Goal: Navigation & Orientation: Find specific page/section

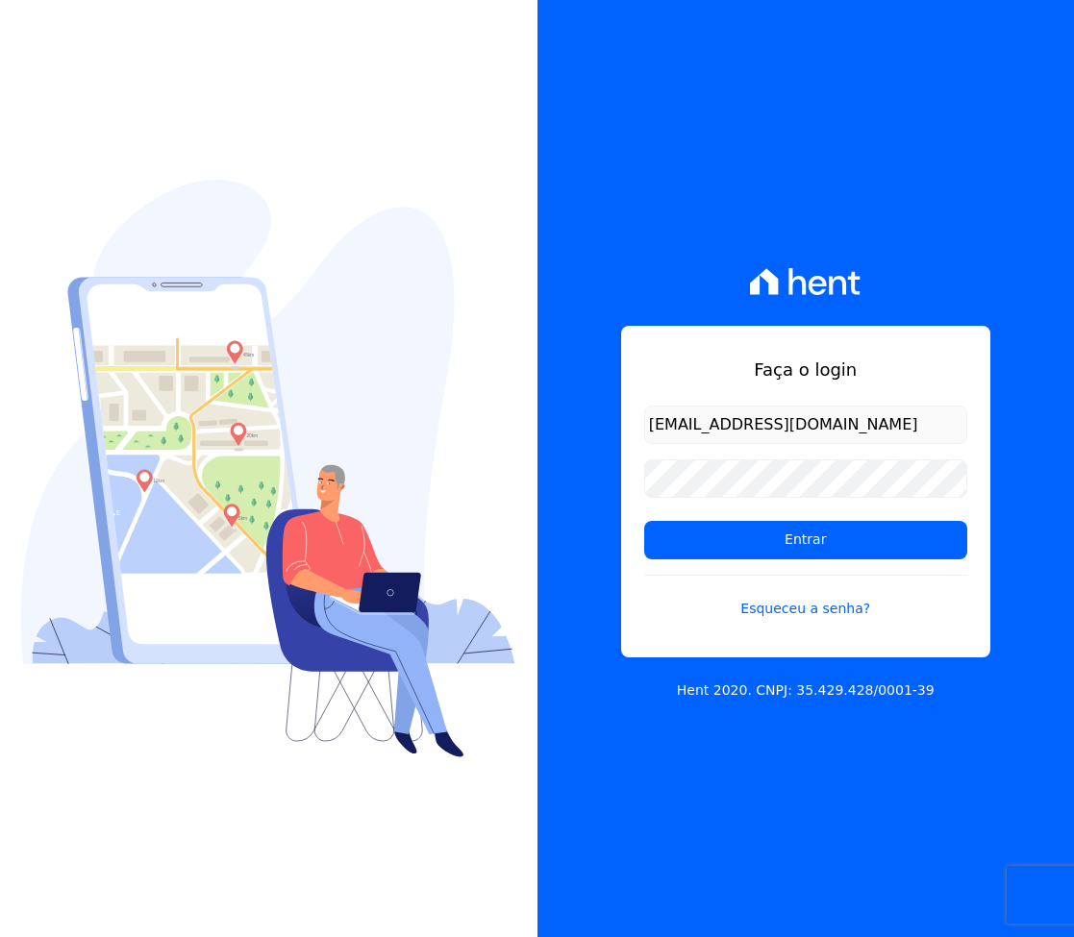
type input "helio@urbanes.com.br"
click at [805, 539] on input "Entrar" at bounding box center [805, 540] width 323 height 38
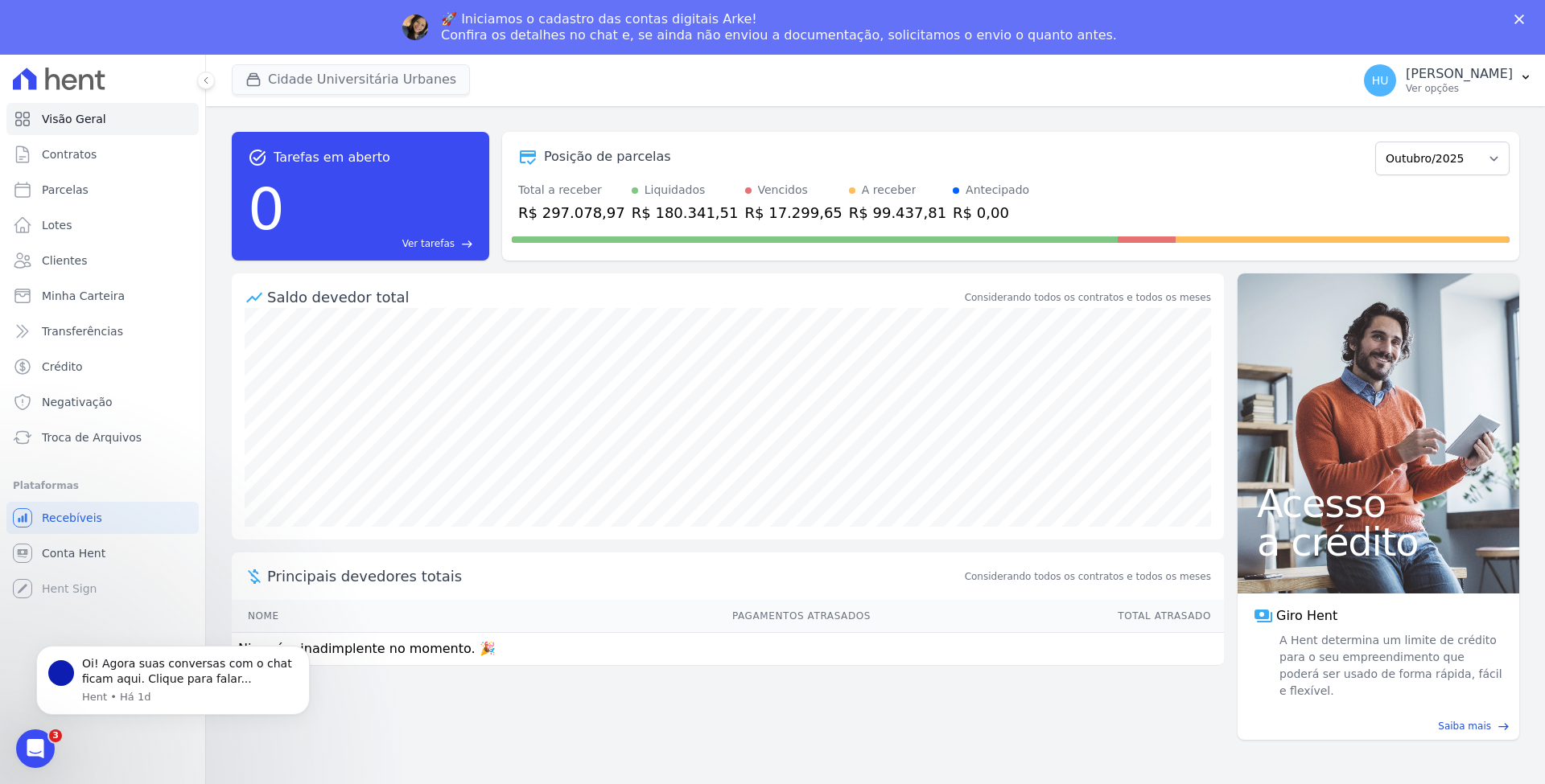
click at [341, 76] on button "Cidade Universitária Urbanes" at bounding box center [351, 79] width 239 height 31
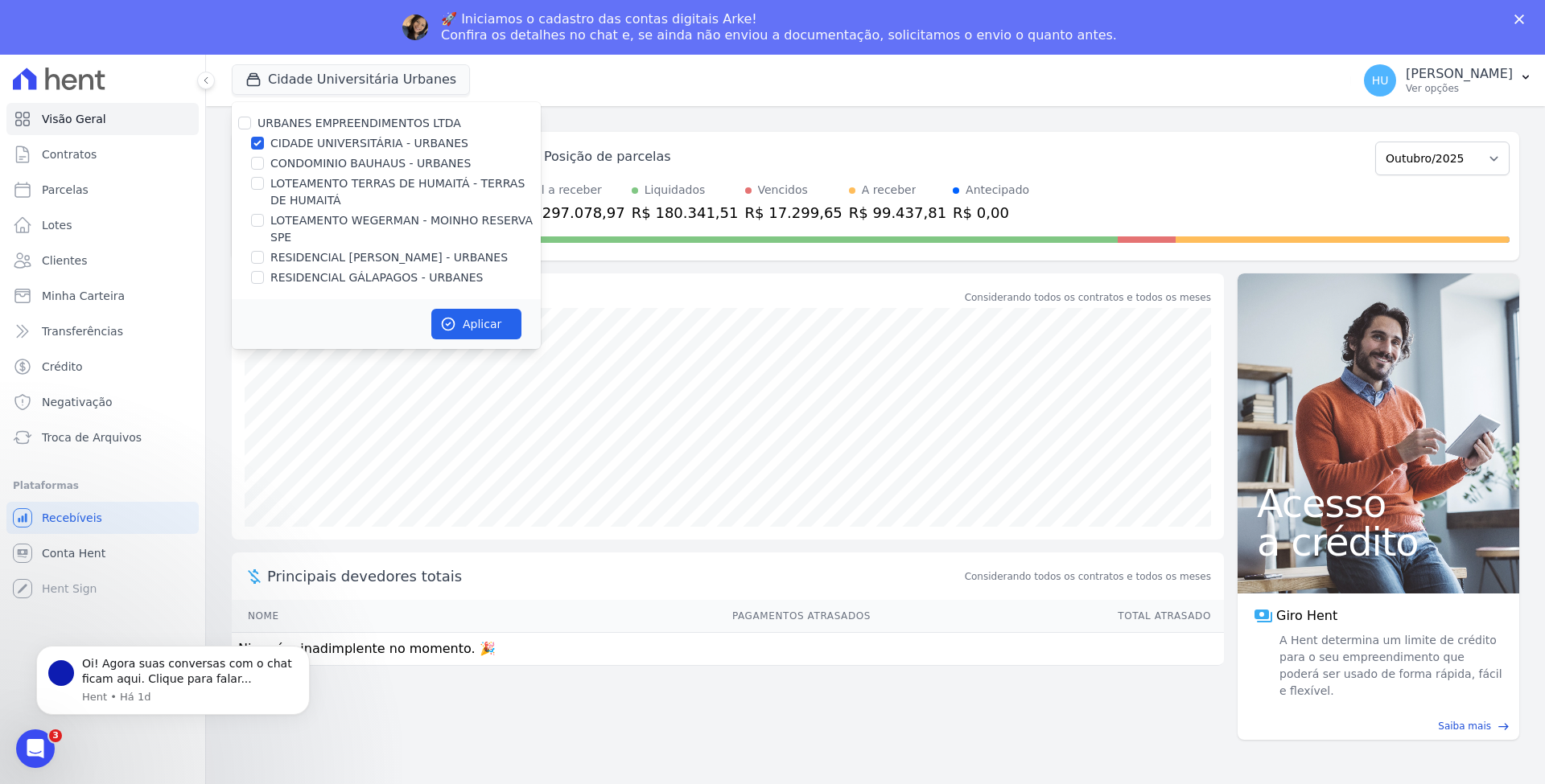
click at [315, 141] on label "CIDADE UNIVERSITÁRIA - URBANES" at bounding box center [369, 144] width 198 height 17
click at [264, 141] on input "CIDADE UNIVERSITÁRIA - URBANES" at bounding box center [257, 142] width 13 height 13
click at [345, 143] on label "CIDADE UNIVERSITÁRIA - URBANES" at bounding box center [369, 144] width 198 height 17
click at [264, 143] on input "CIDADE UNIVERSITÁRIA - URBANES" at bounding box center [257, 142] width 13 height 13
checkbox input "true"
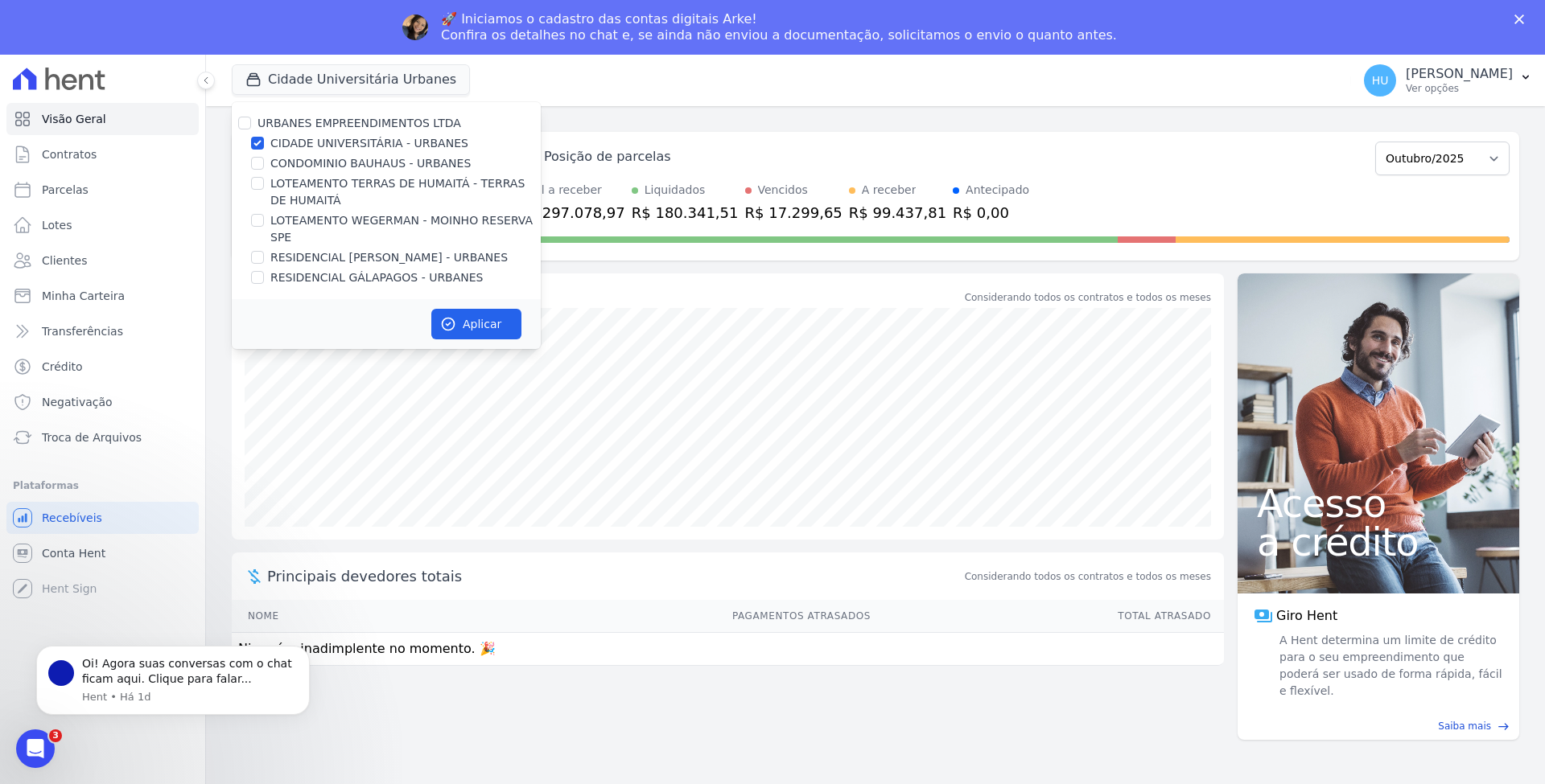
click at [316, 160] on label "CONDOMINIO BAUHAUS - URBANES" at bounding box center [370, 164] width 200 height 17
click at [264, 160] on input "CONDOMINIO BAUHAUS - URBANES" at bounding box center [257, 162] width 13 height 13
checkbox input "true"
click at [304, 187] on label "LOTEAMENTO TERRAS DE HUMAITÁ - TERRAS DE HUMAITÁ" at bounding box center [405, 192] width 270 height 33
click at [264, 187] on input "LOTEAMENTO TERRAS DE HUMAITÁ - TERRAS DE HUMAITÁ" at bounding box center [257, 183] width 13 height 13
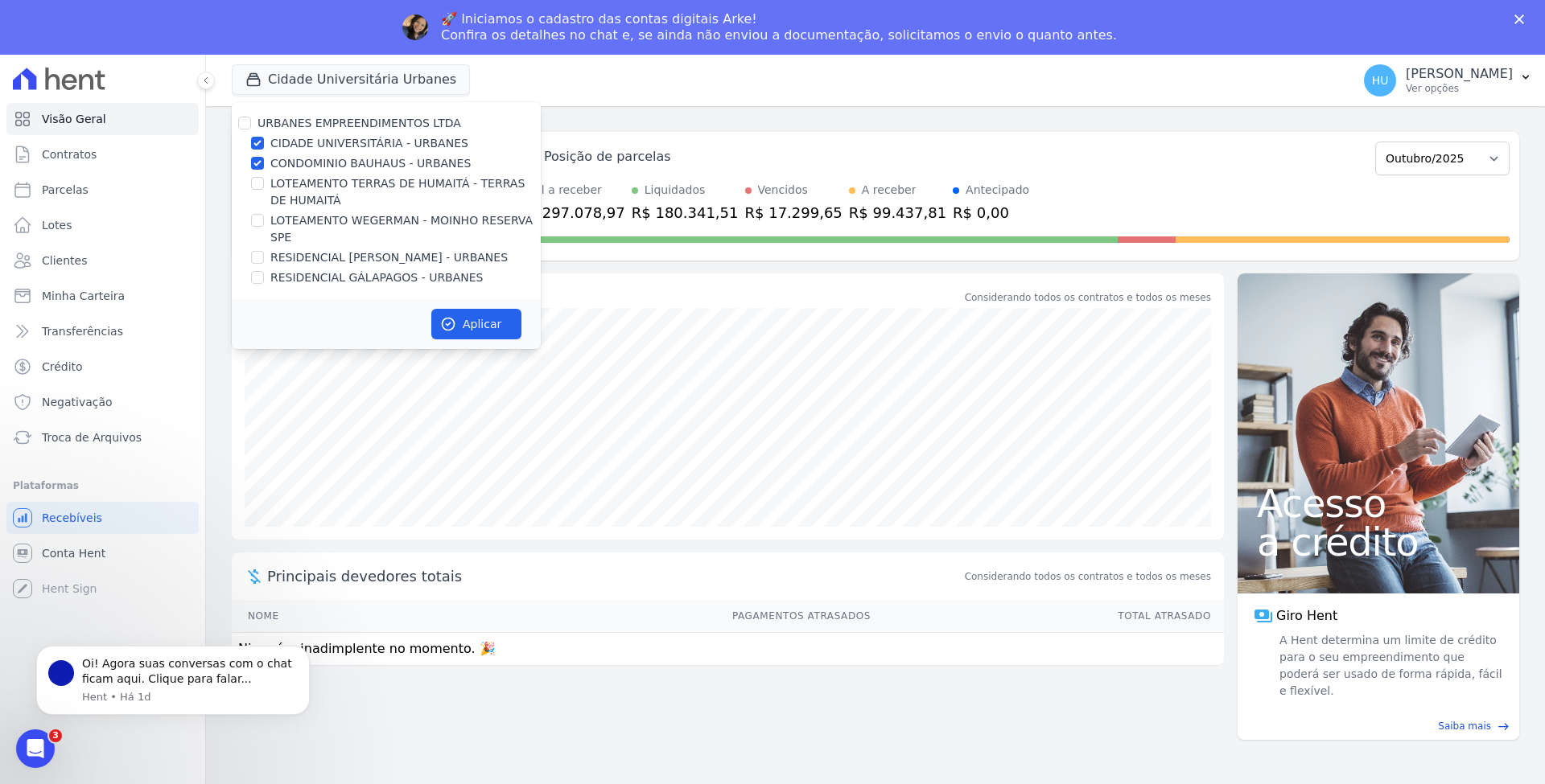
checkbox input "true"
click at [304, 213] on label "LOTEAMENTO WEGERMAN - MOINHO RESERVA SPE" at bounding box center [405, 229] width 270 height 33
click at [264, 214] on input "LOTEAMENTO WEGERMAN - MOINHO RESERVA SPE" at bounding box center [257, 220] width 13 height 13
checkbox input "true"
click at [298, 254] on label "RESIDENCIAL [PERSON_NAME] - URBANES" at bounding box center [389, 258] width 238 height 17
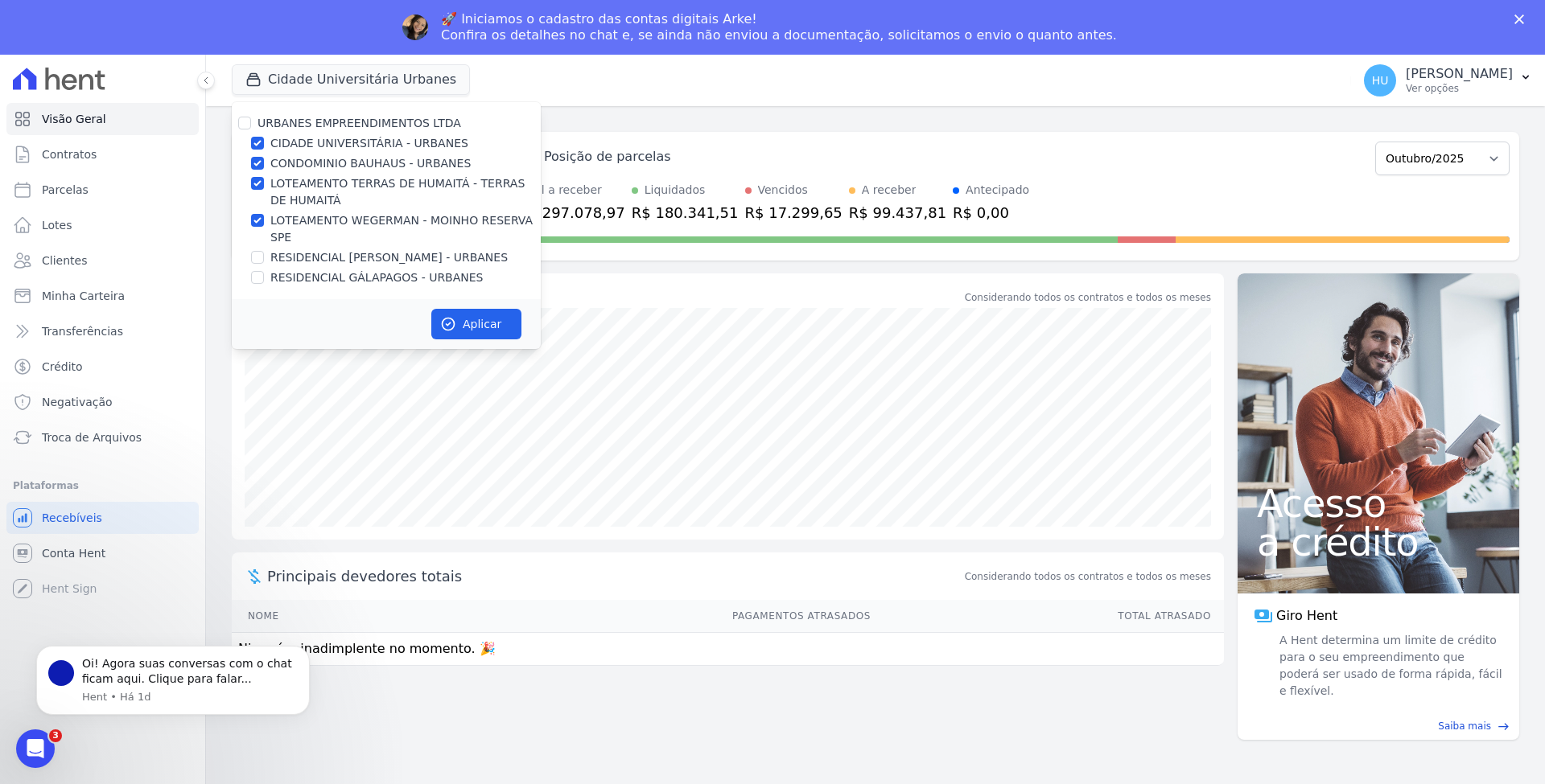
click at [264, 254] on input "RESIDENCIAL [PERSON_NAME] - URBANES" at bounding box center [257, 257] width 13 height 13
checkbox input "true"
click at [307, 276] on label "RESIDENCIAL GÁLAPAGOS - URBANES" at bounding box center [377, 278] width 213 height 17
click at [264, 276] on input "RESIDENCIAL GÁLAPAGOS - URBANES" at bounding box center [257, 277] width 13 height 13
checkbox input "true"
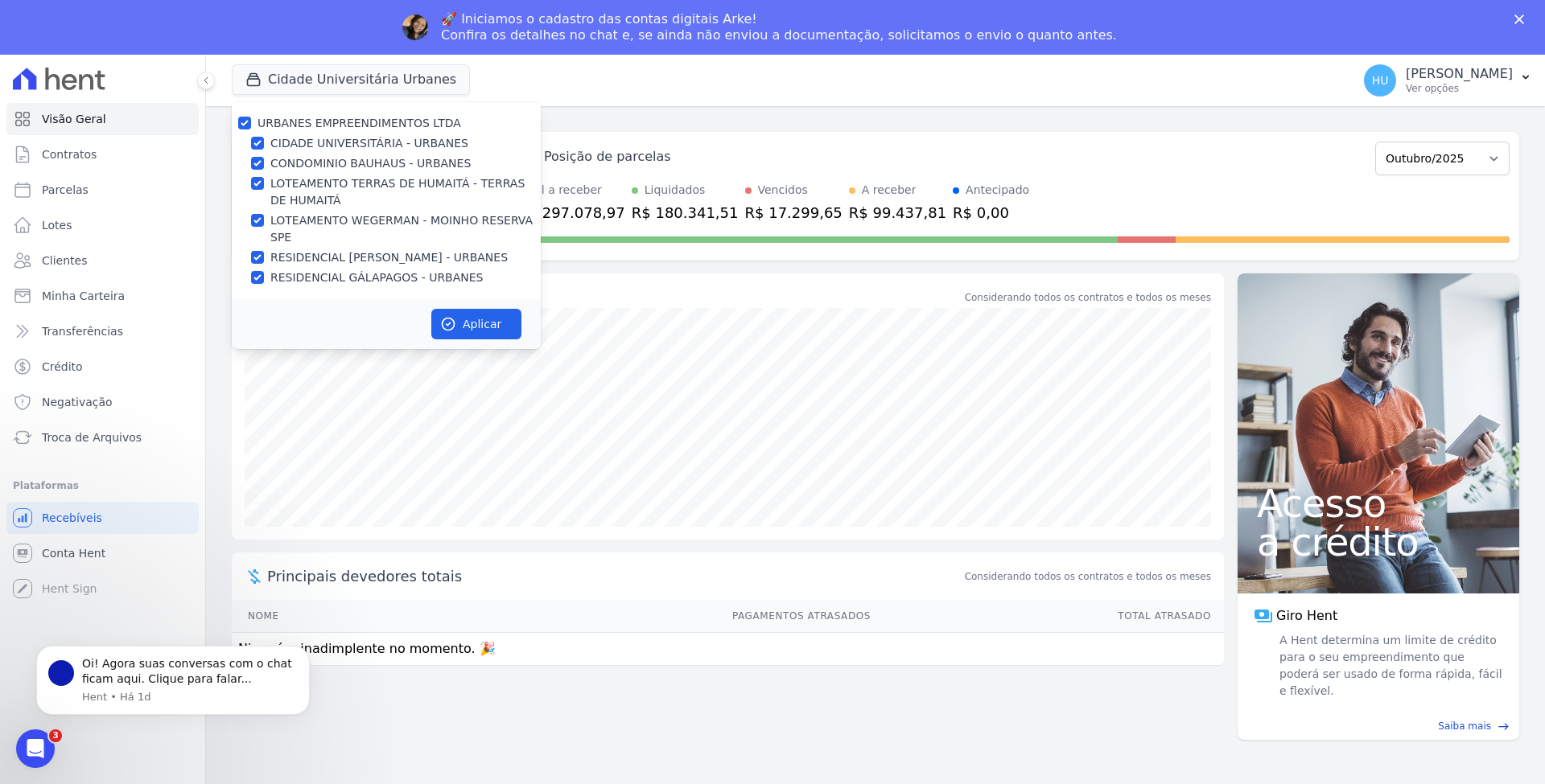
checkbox input "true"
click at [488, 323] on button "Aplicar" at bounding box center [476, 324] width 90 height 31
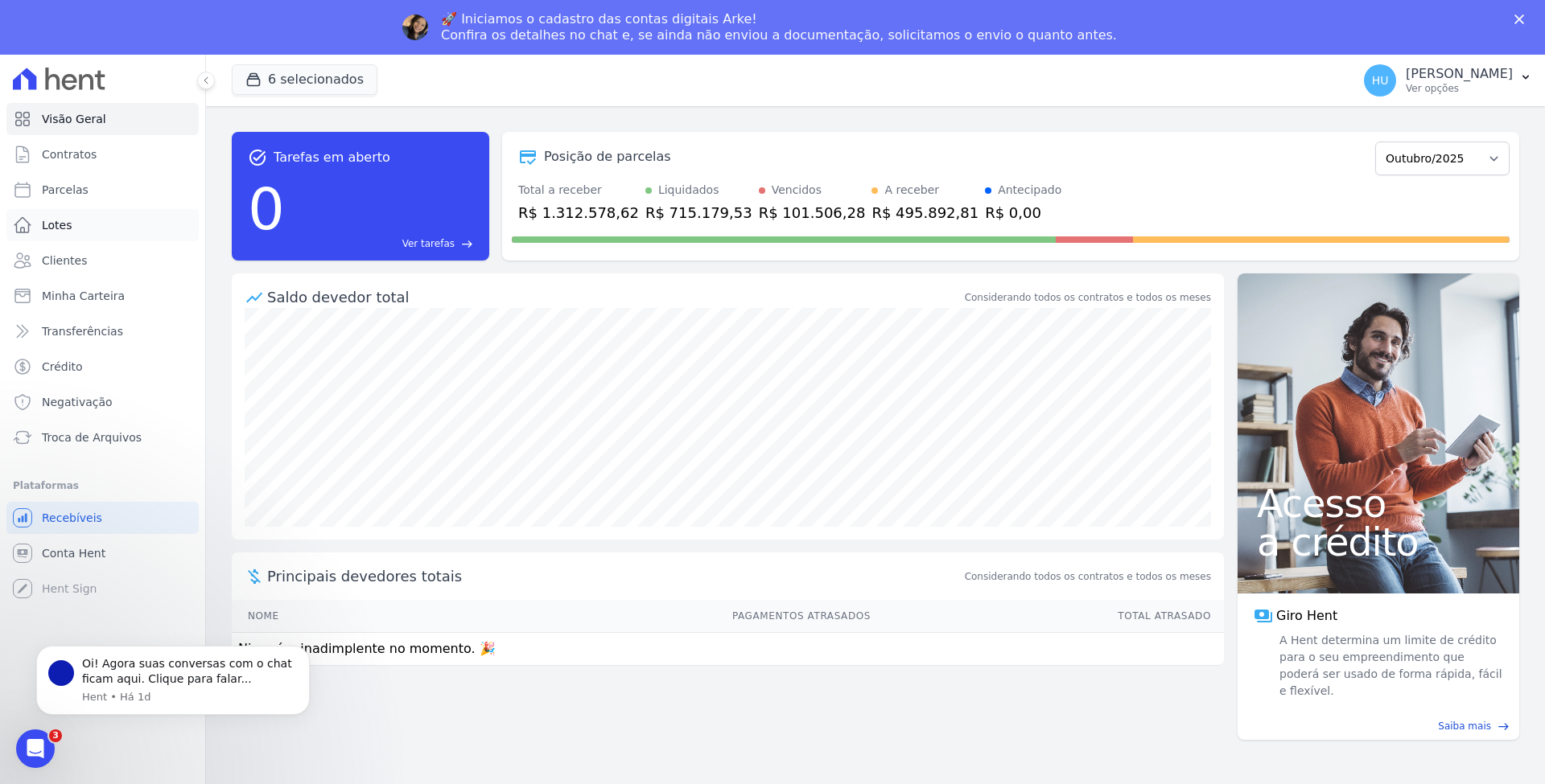
click at [58, 225] on span "Lotes" at bounding box center [57, 225] width 31 height 16
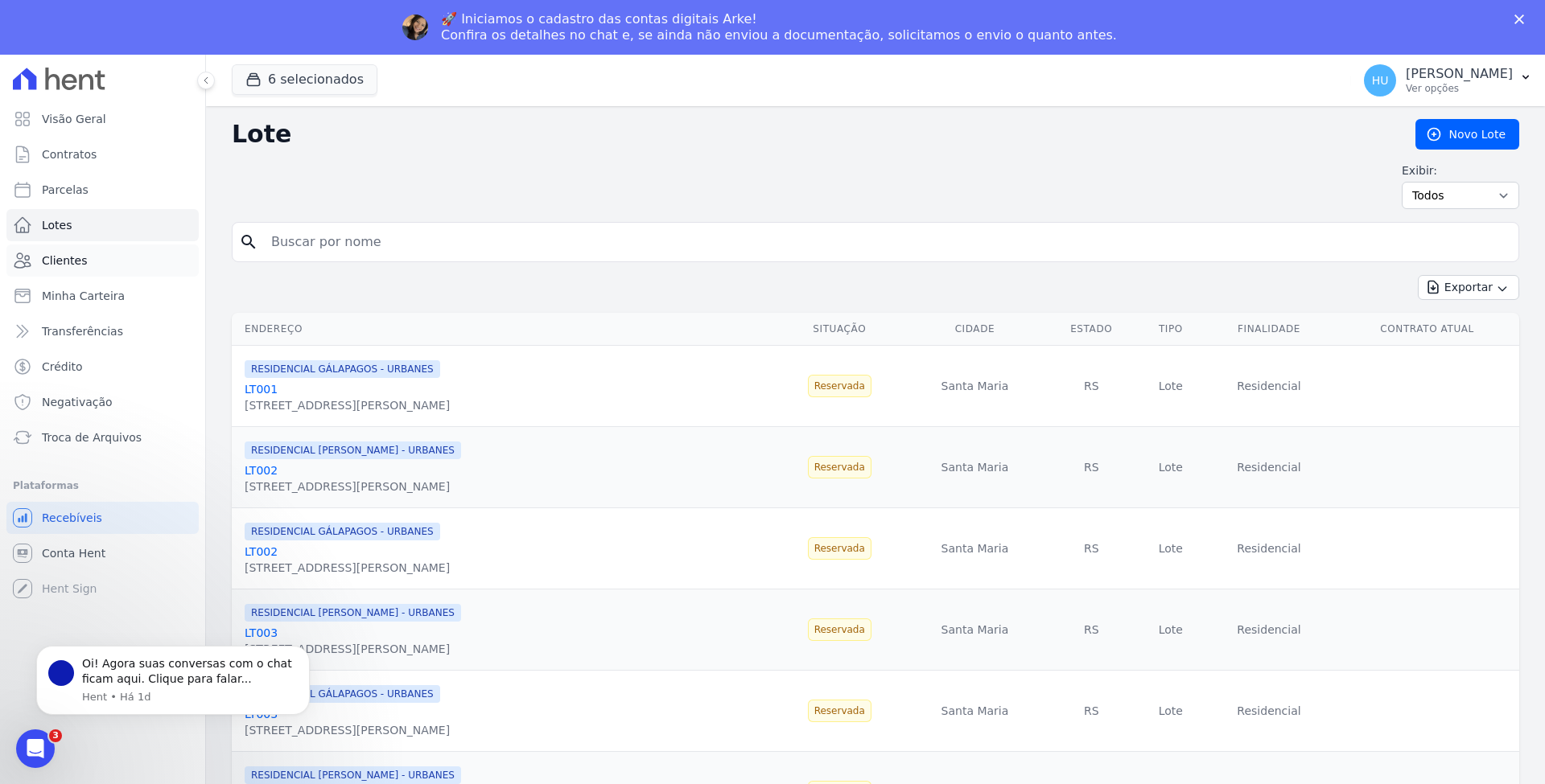
click at [64, 257] on span "Clientes" at bounding box center [64, 260] width 45 height 16
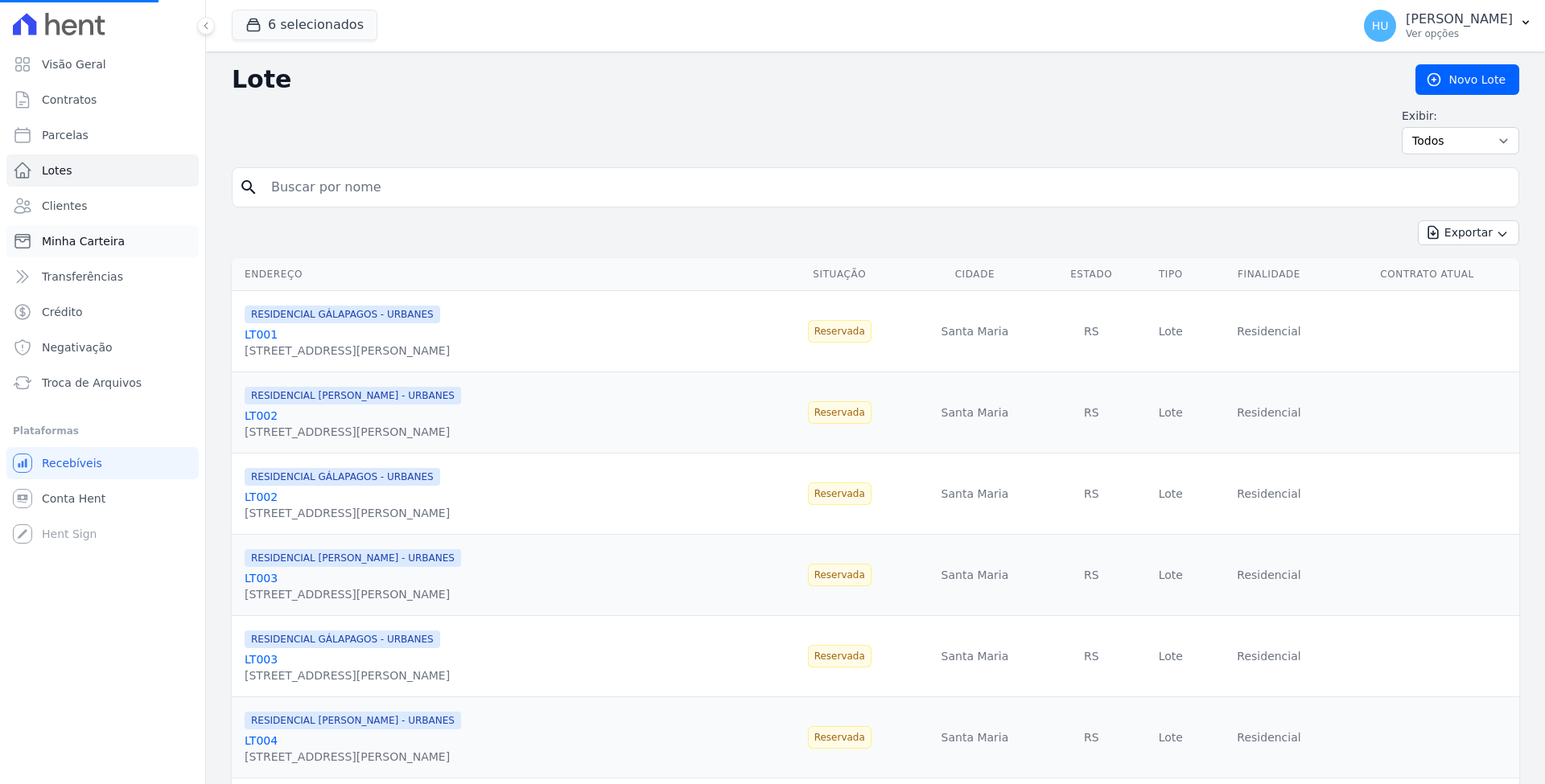
click at [82, 240] on span "Minha Carteira" at bounding box center [83, 241] width 83 height 16
click at [898, 274] on th "Contrato Atual" at bounding box center [1427, 274] width 184 height 33
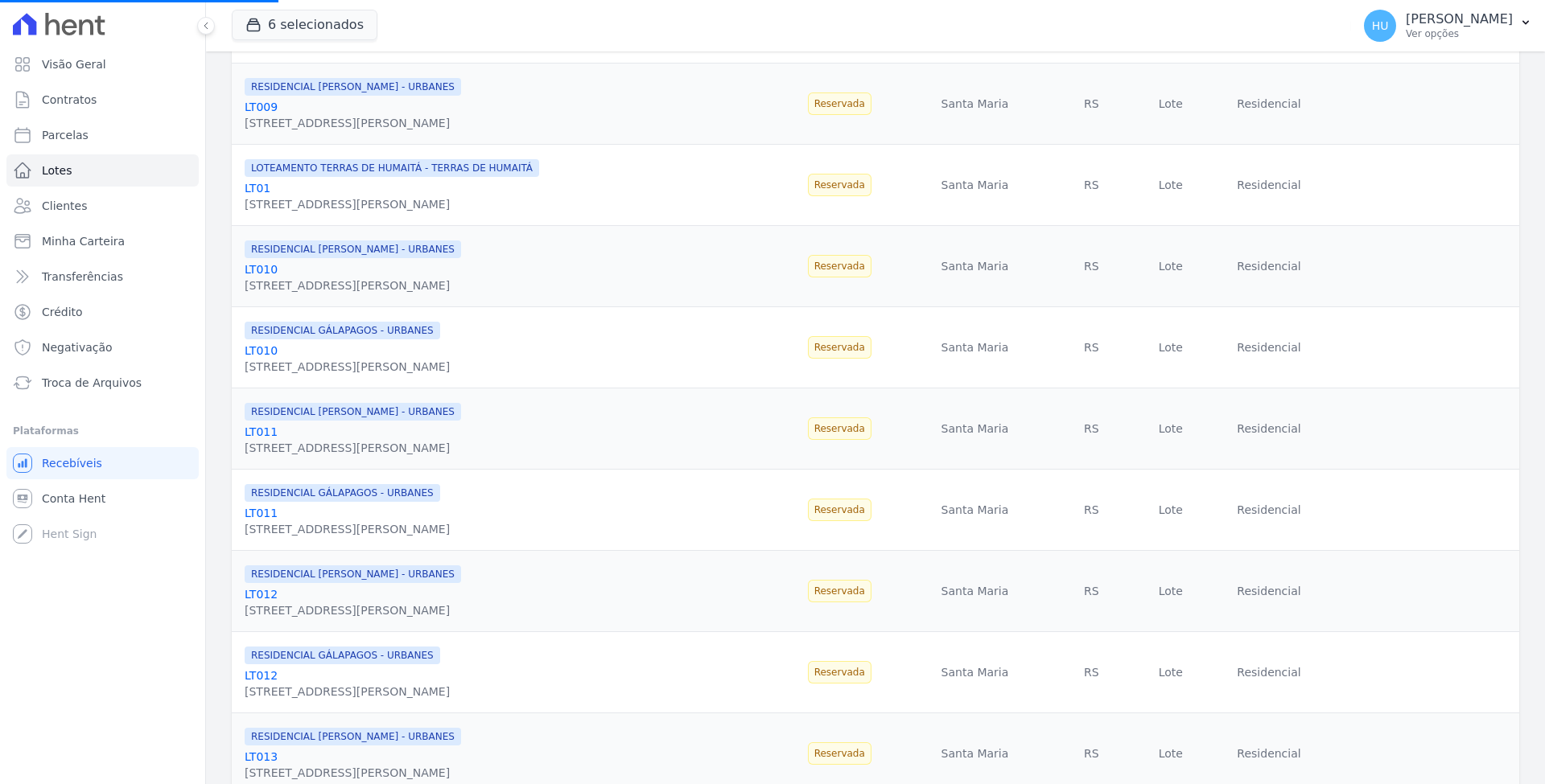
scroll to position [1585, 0]
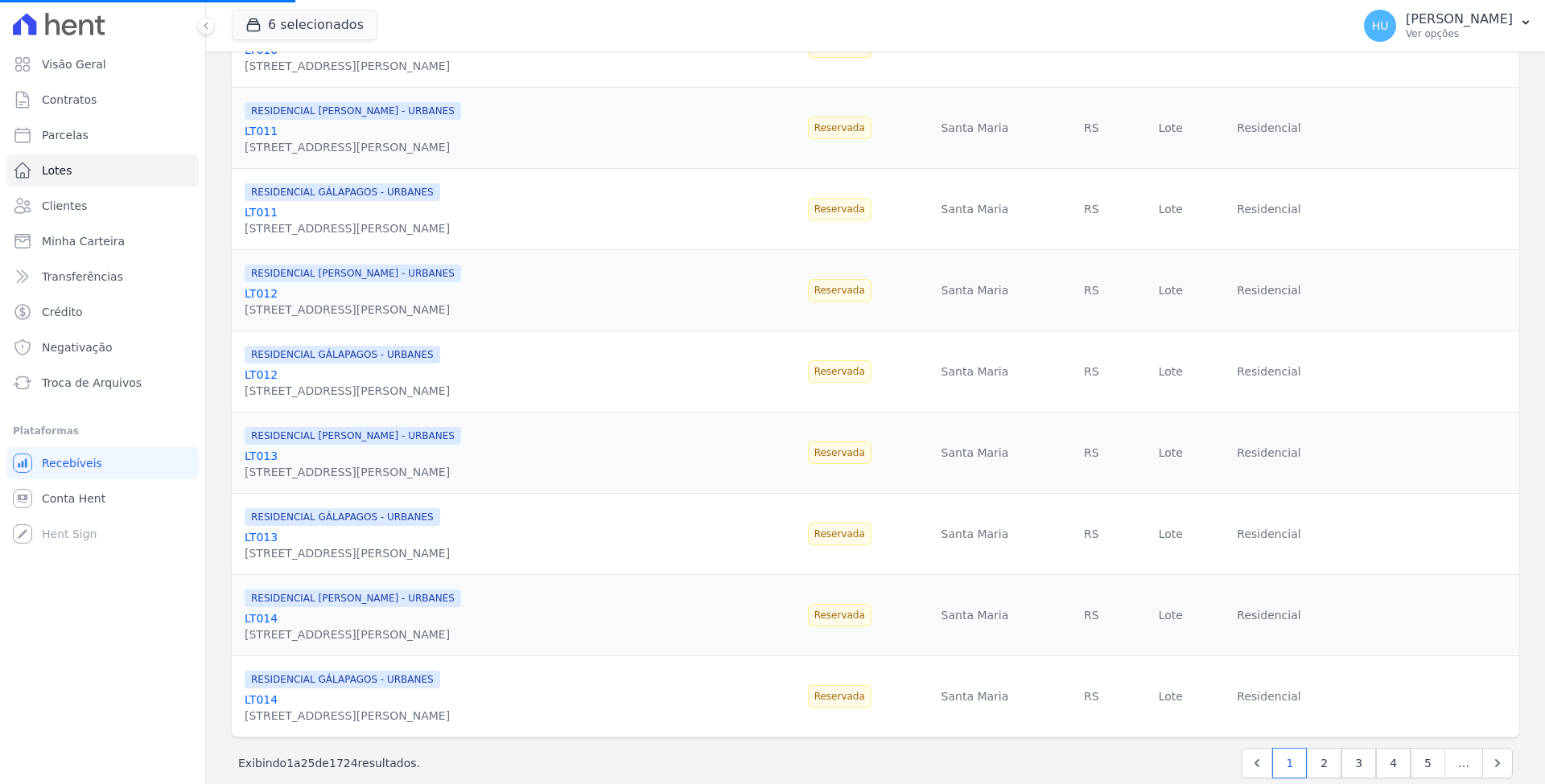
click at [429, 445] on span "RESIDENCIAL [PERSON_NAME] - URBANES" at bounding box center [352, 436] width 217 height 18
click at [54, 103] on span "Contratos" at bounding box center [69, 100] width 54 height 16
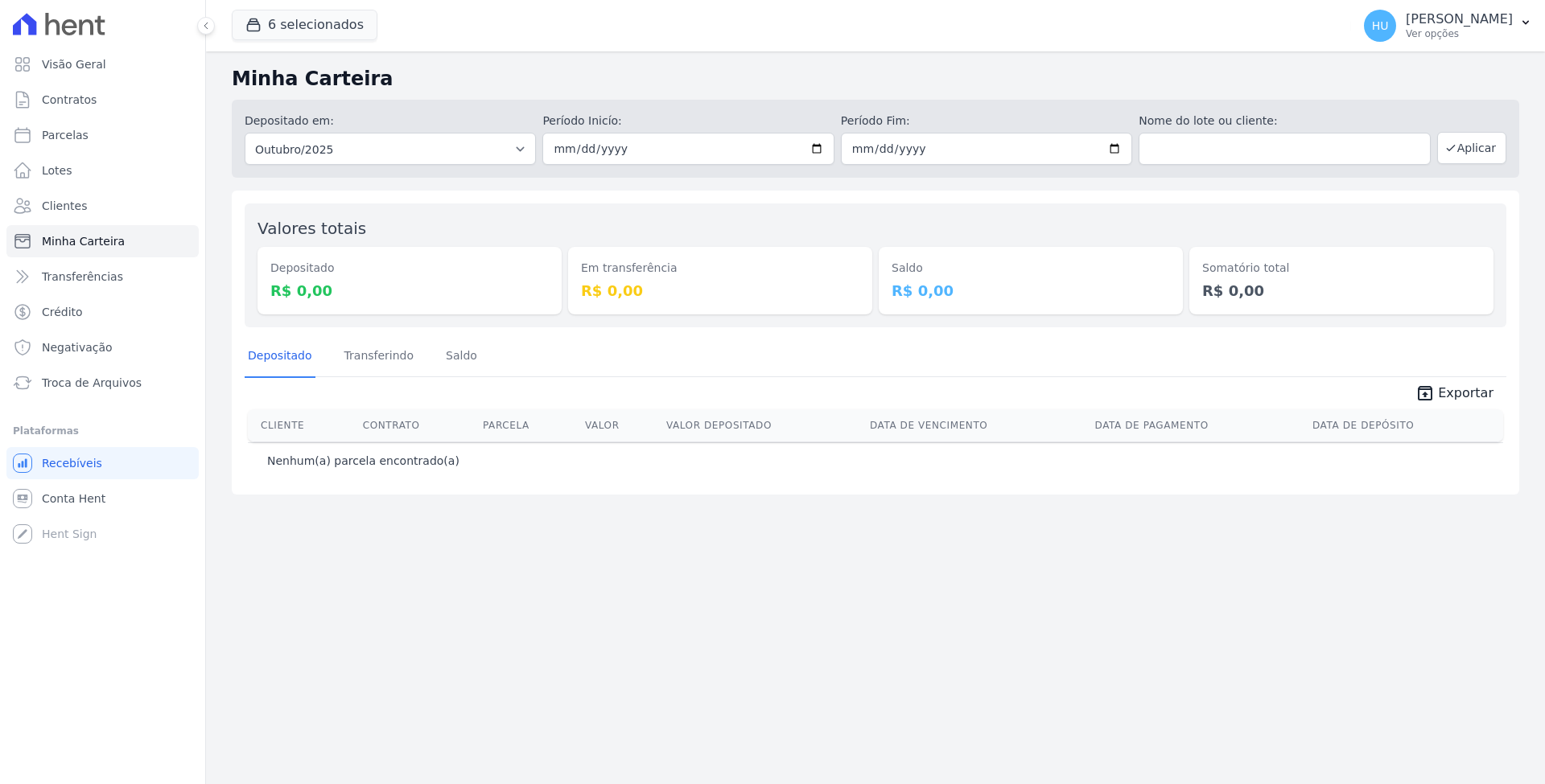
click at [52, 28] on icon at bounding box center [59, 23] width 93 height 23
click at [68, 28] on icon at bounding box center [69, 27] width 15 height 16
click at [64, 71] on span "Visão Geral" at bounding box center [74, 64] width 64 height 16
